Goal: Browse casually: Explore the website without a specific task or goal

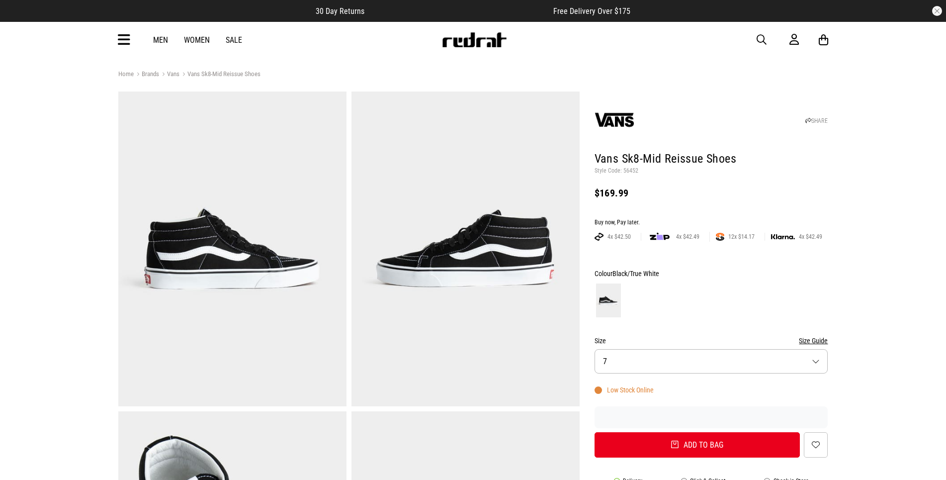
click at [464, 231] on img at bounding box center [465, 248] width 228 height 315
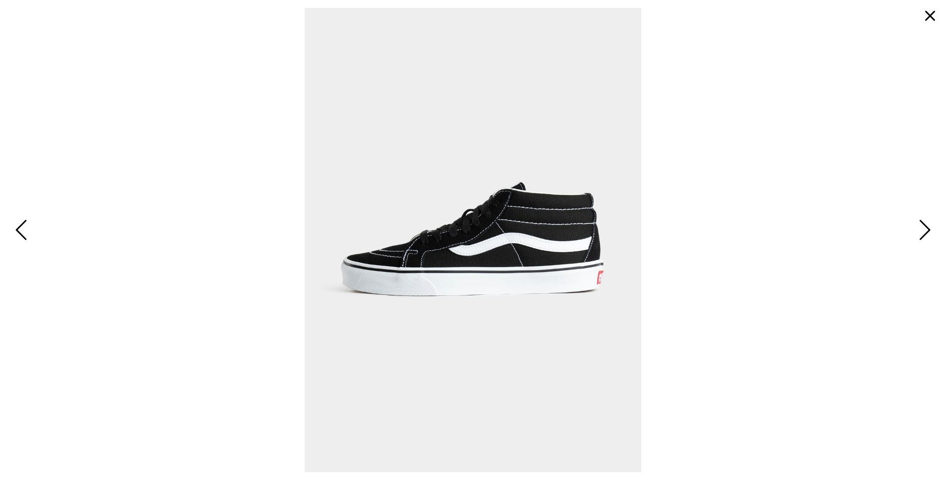
click at [494, 224] on img at bounding box center [473, 240] width 336 height 464
click at [299, 130] on span at bounding box center [471, 240] width 930 height 464
click at [925, 19] on button "button" at bounding box center [930, 16] width 24 height 24
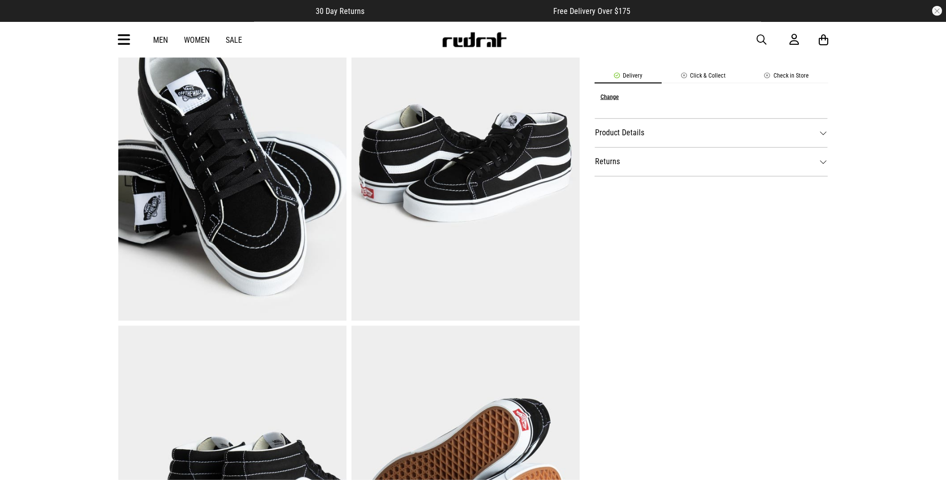
scroll to position [406, 0]
click at [237, 204] on img at bounding box center [232, 162] width 228 height 315
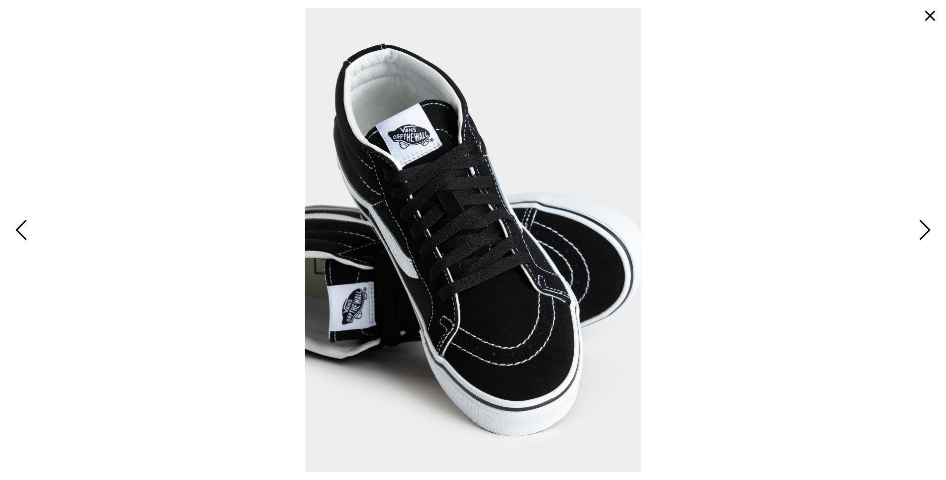
click at [795, 72] on span at bounding box center [473, 240] width 930 height 464
click at [924, 10] on button "button" at bounding box center [930, 16] width 24 height 24
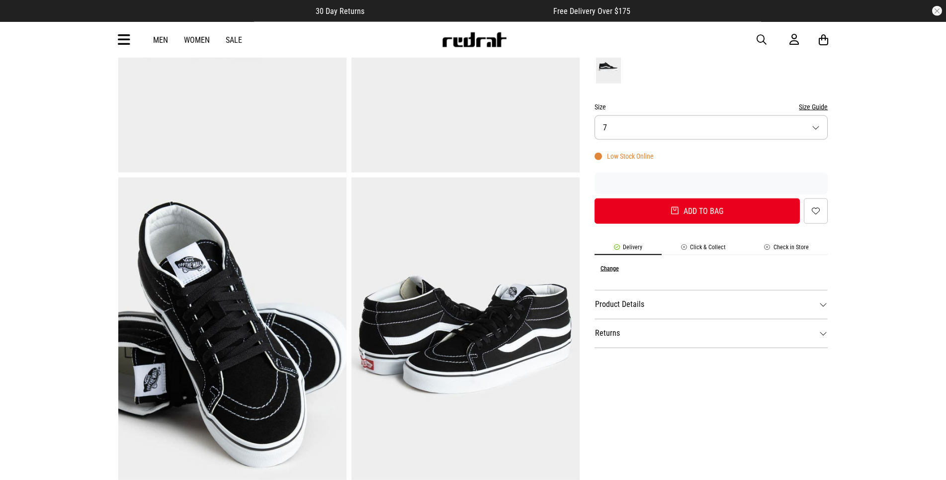
scroll to position [101, 0]
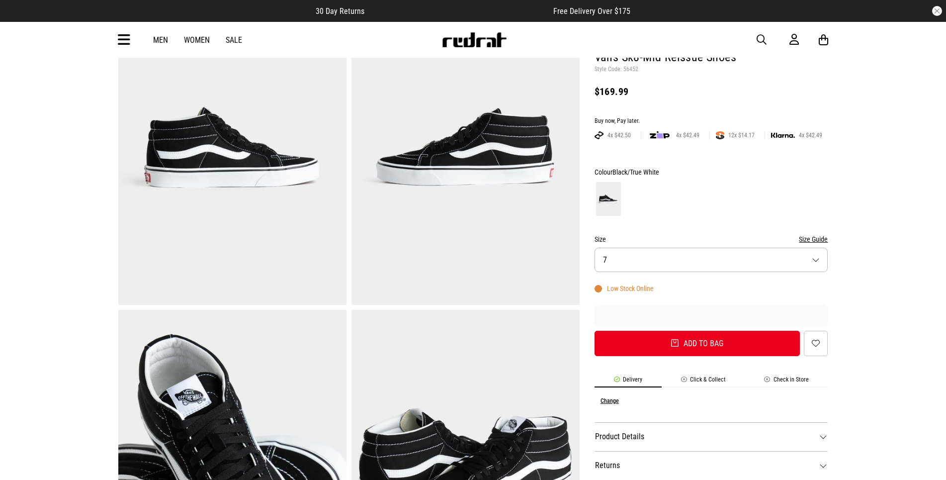
click at [488, 203] on img at bounding box center [465, 147] width 228 height 315
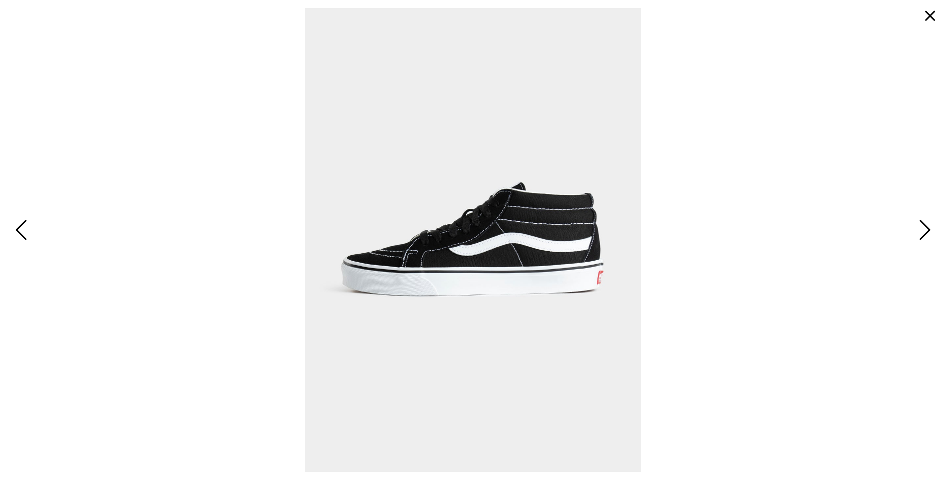
click at [548, 198] on img at bounding box center [473, 240] width 336 height 464
drag, startPoint x: 926, startPoint y: 8, endPoint x: 892, endPoint y: 21, distance: 36.2
click at [926, 8] on button "button" at bounding box center [930, 16] width 24 height 24
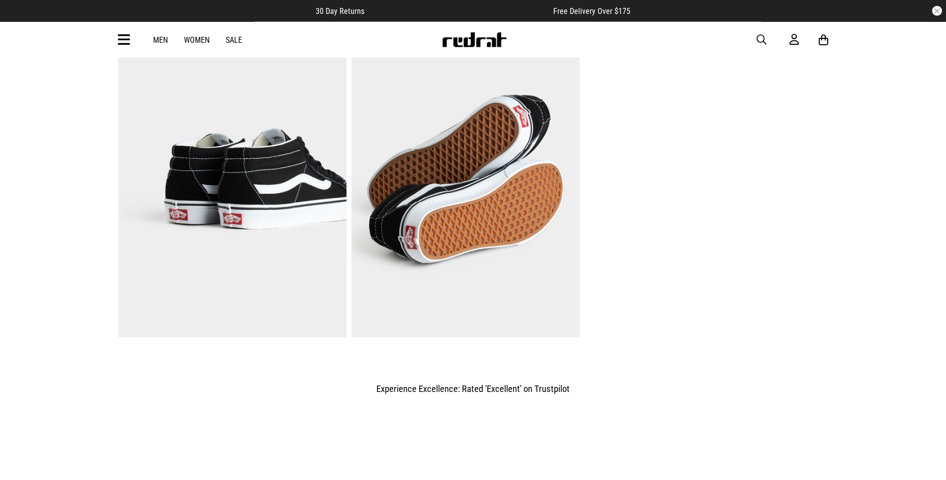
scroll to position [710, 0]
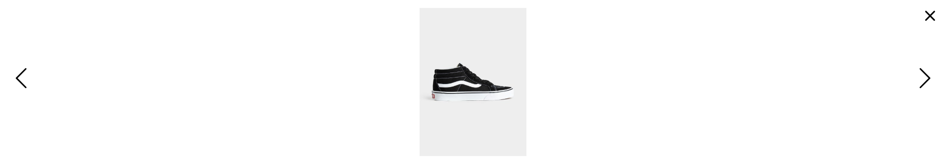
click at [936, 15] on button "button" at bounding box center [930, 16] width 24 height 24
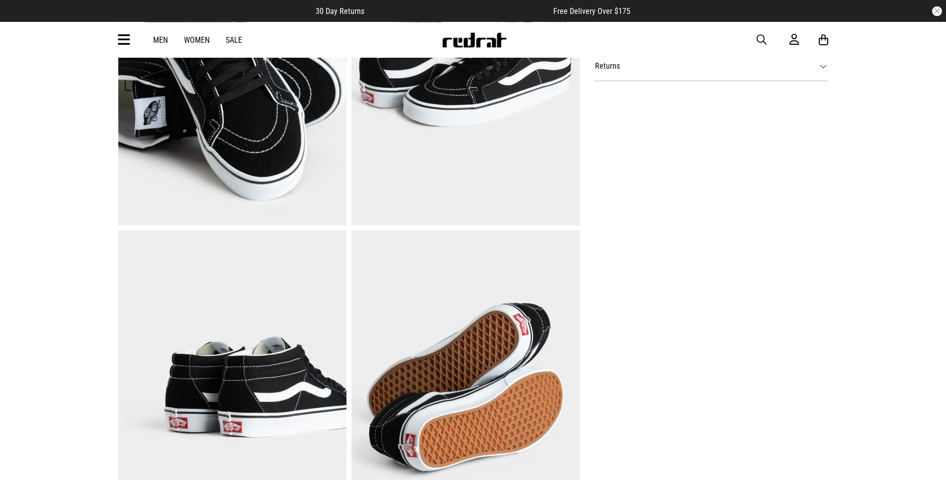
scroll to position [608, 0]
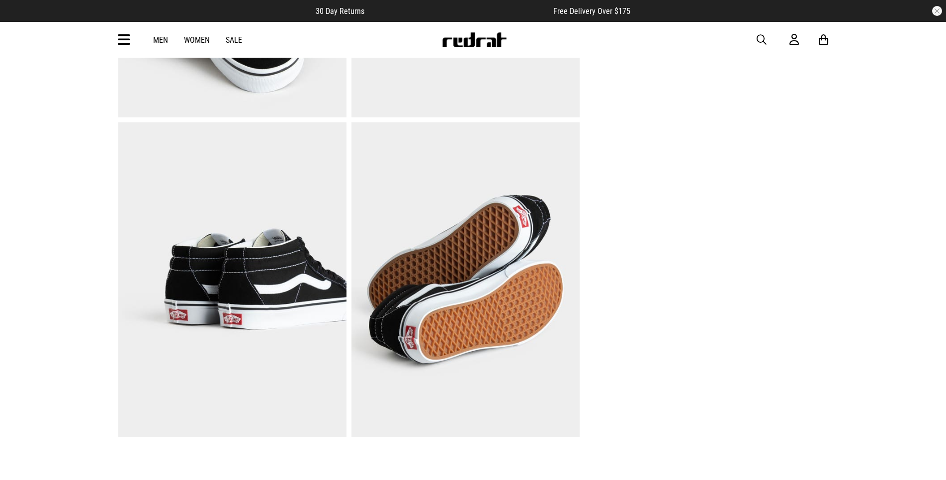
click at [464, 262] on img at bounding box center [465, 279] width 228 height 315
